Goal: Book appointment/travel/reservation

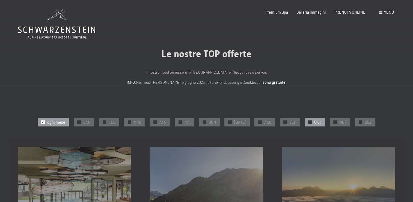
click at [309, 122] on span "✓" at bounding box center [310, 121] width 2 height 3
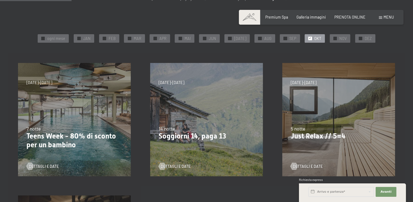
scroll to position [102, 0]
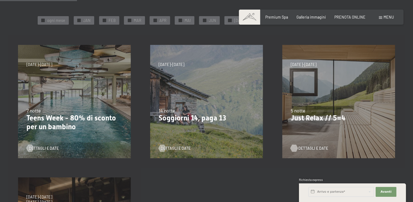
click at [305, 148] on span "Dettagli e Date" at bounding box center [314, 147] width 30 height 5
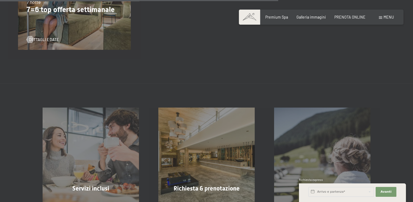
scroll to position [382, 0]
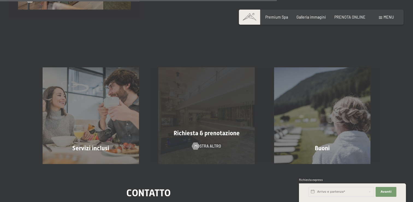
click at [207, 133] on span "Richiesta & prenotazione" at bounding box center [207, 133] width 66 height 7
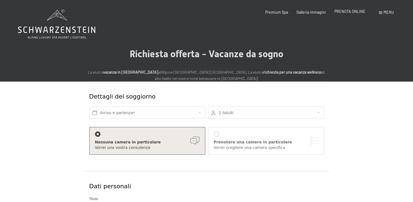
click at [345, 12] on span "PRENOTA ONLINE" at bounding box center [350, 11] width 31 height 5
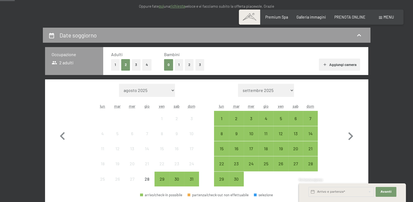
scroll to position [120, 0]
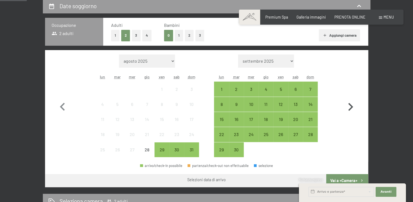
click at [350, 107] on icon "button" at bounding box center [351, 107] width 16 height 16
select select "2025-09-01"
select select "2025-10-01"
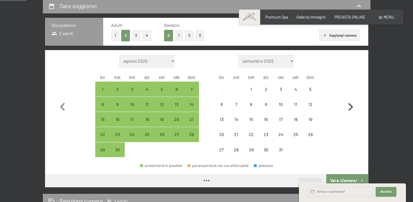
select select "2025-09-01"
select select "2025-10-01"
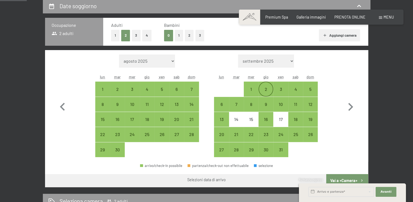
click at [263, 88] on div "2" at bounding box center [266, 94] width 14 height 14
select select "2025-09-01"
select select "2025-10-01"
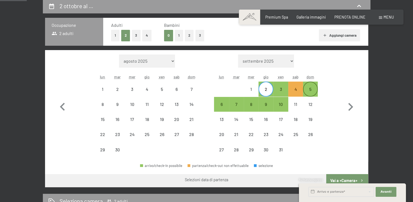
click at [311, 90] on div "5" at bounding box center [311, 94] width 14 height 14
select select "2025-09-01"
select select "2025-10-01"
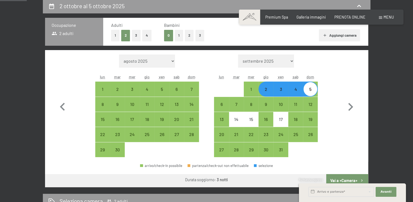
click at [343, 179] on div "Richiesta express" at bounding box center [352, 179] width 107 height 5
click at [340, 179] on div "Richiesta express" at bounding box center [352, 179] width 107 height 5
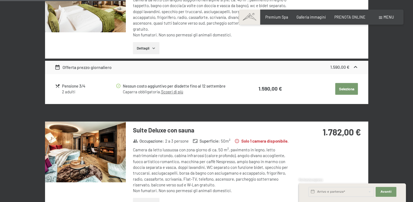
scroll to position [536, 0]
